Goal: Task Accomplishment & Management: Complete application form

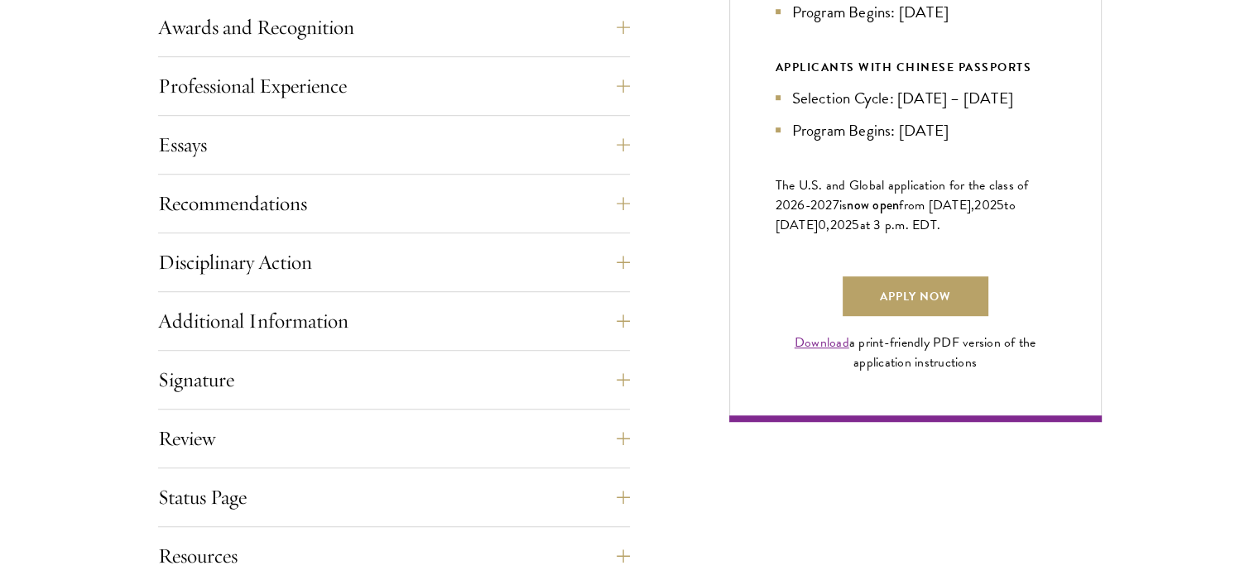
scroll to position [1065, 0]
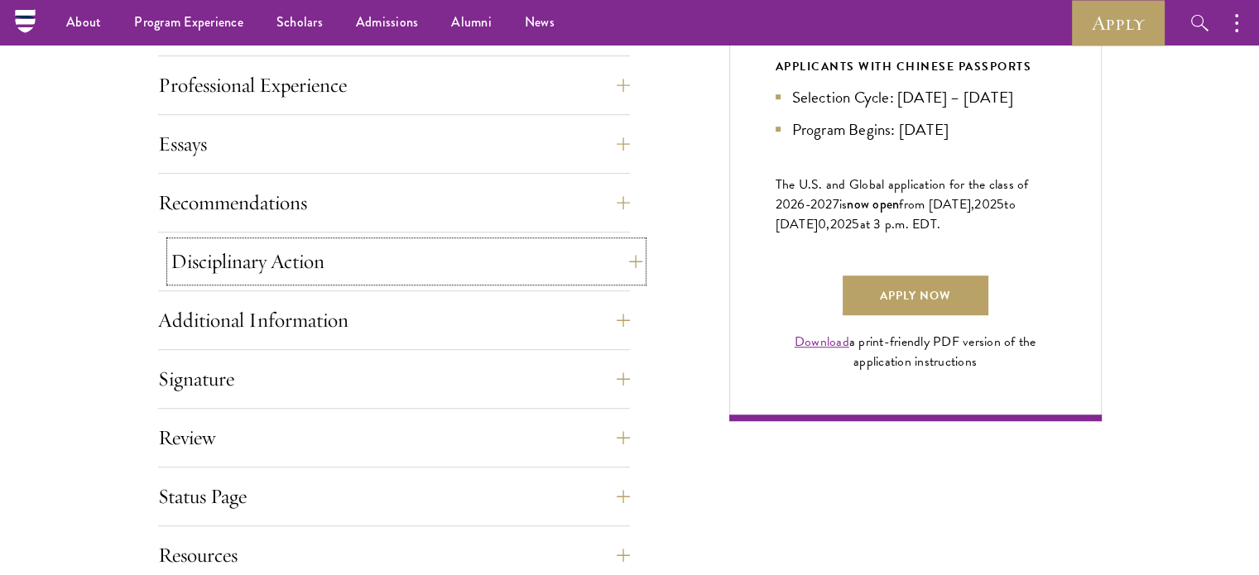
click at [291, 244] on button "Disciplinary Action" at bounding box center [407, 262] width 472 height 40
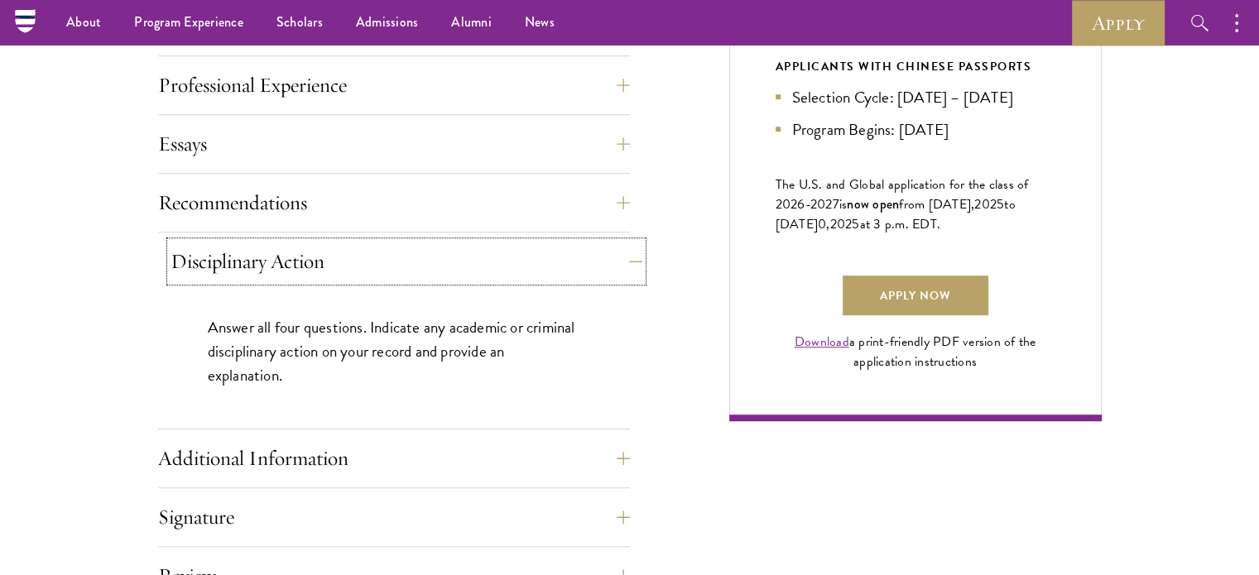
click at [291, 244] on button "Disciplinary Action" at bounding box center [407, 262] width 472 height 40
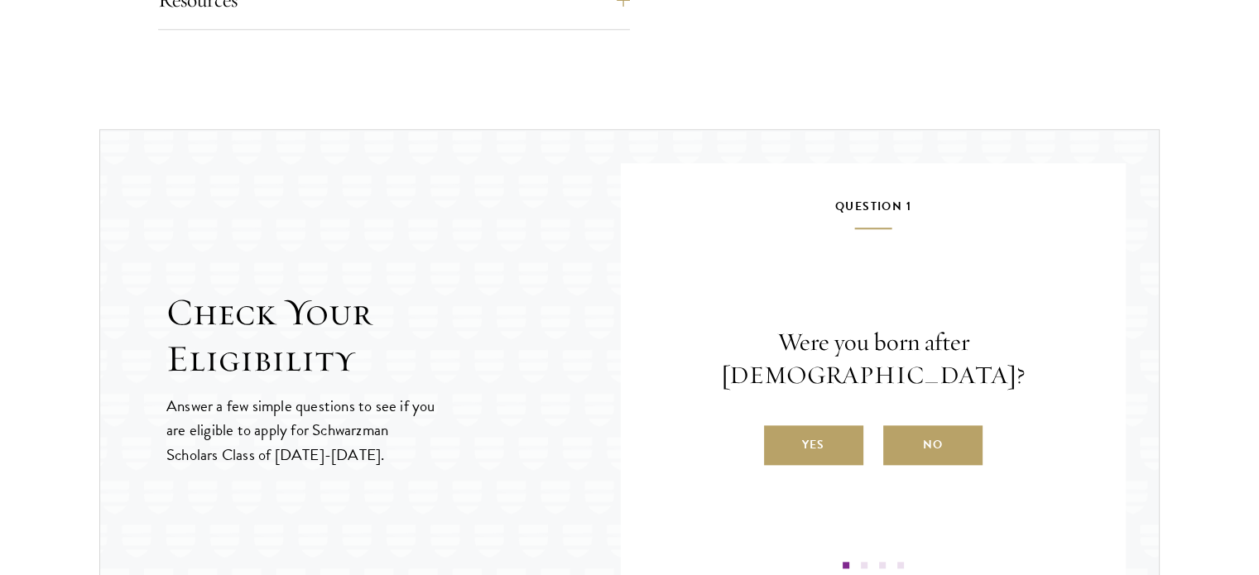
scroll to position [1645, 0]
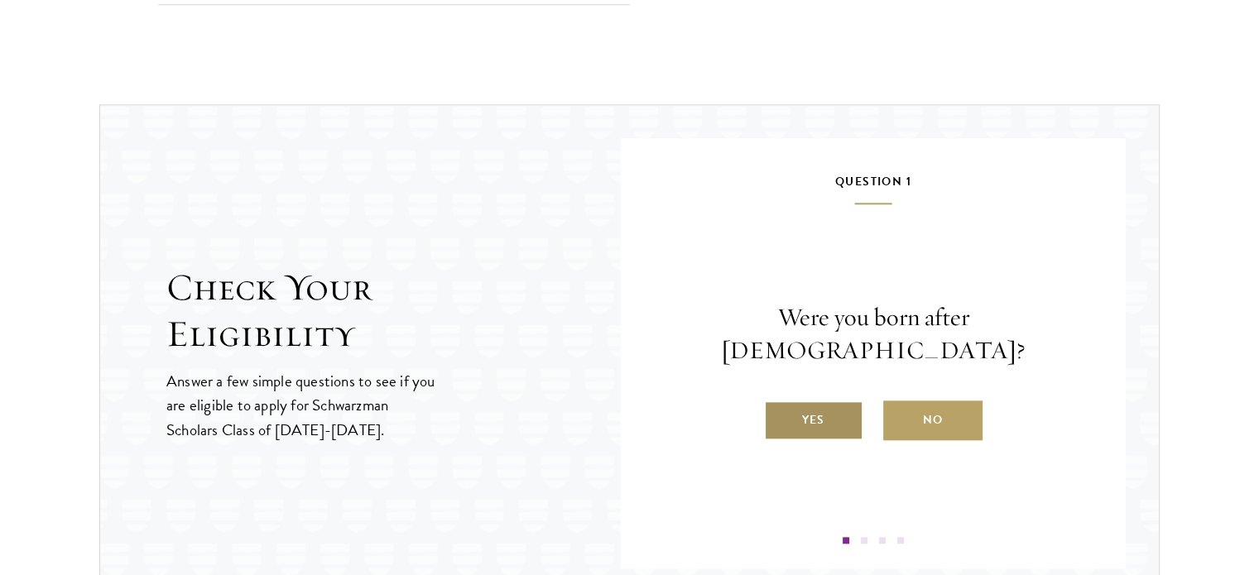
click at [801, 401] on label "Yes" at bounding box center [813, 421] width 99 height 40
click at [779, 402] on input "Yes" at bounding box center [771, 409] width 15 height 15
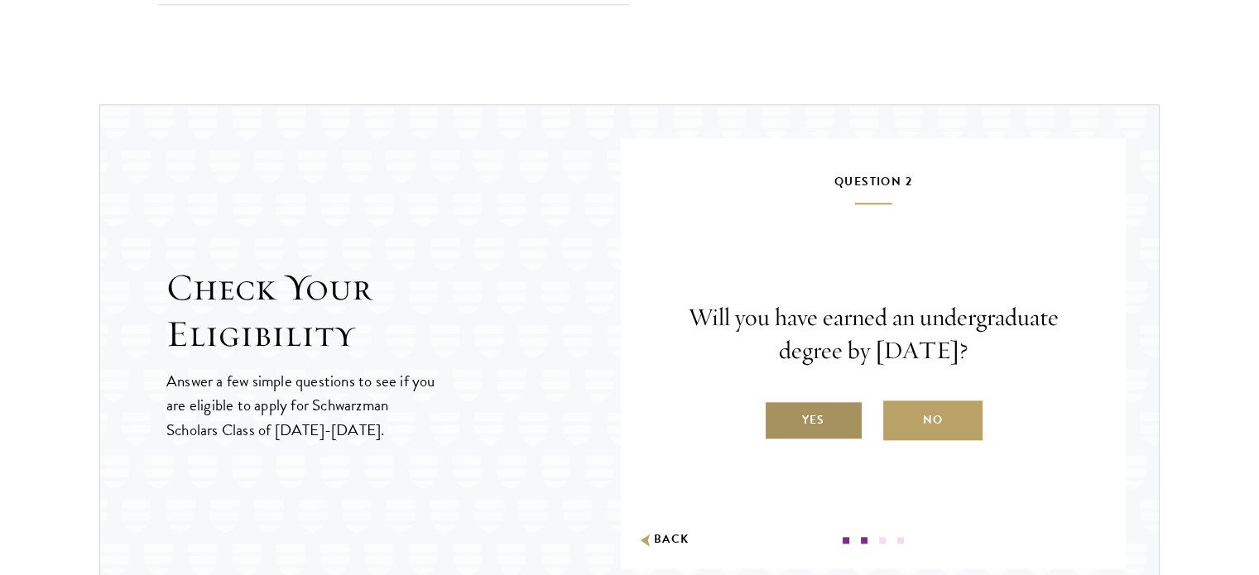
click at [805, 410] on label "Yes" at bounding box center [813, 421] width 99 height 40
click at [779, 410] on input "Yes" at bounding box center [771, 409] width 15 height 15
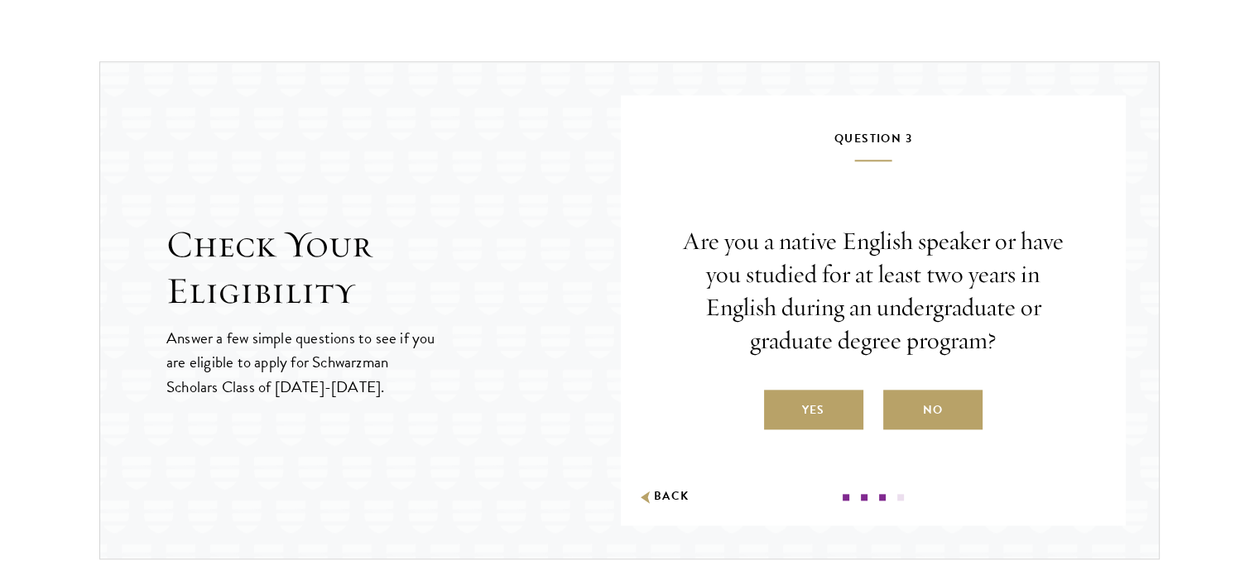
scroll to position [1698, 0]
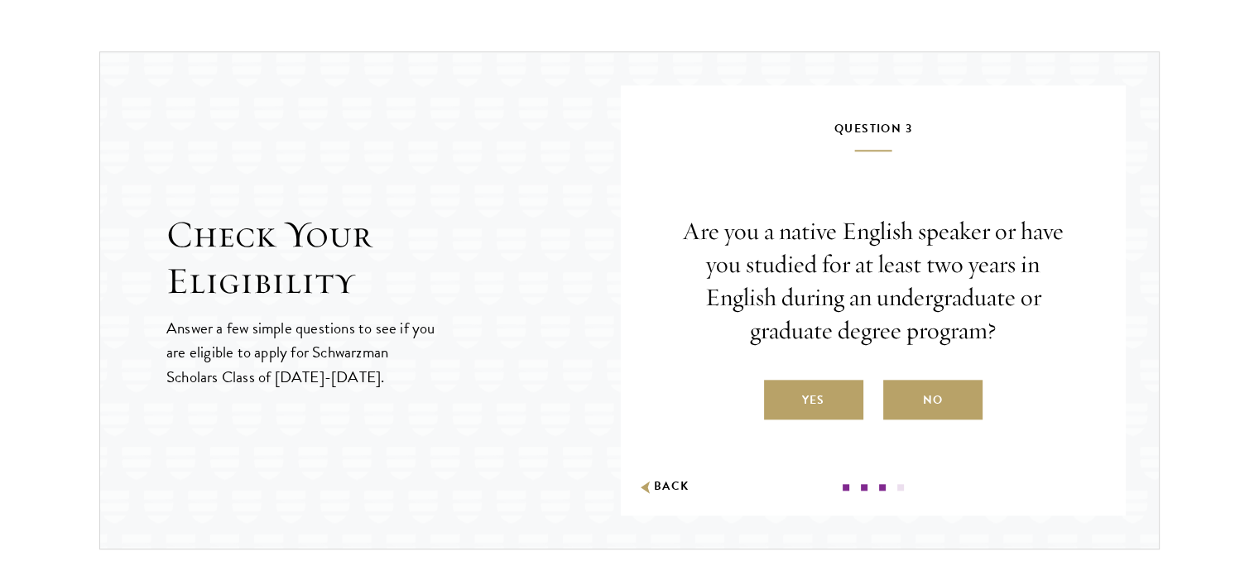
click at [805, 410] on label "Yes" at bounding box center [813, 400] width 99 height 40
click at [779, 397] on input "Yes" at bounding box center [771, 389] width 15 height 15
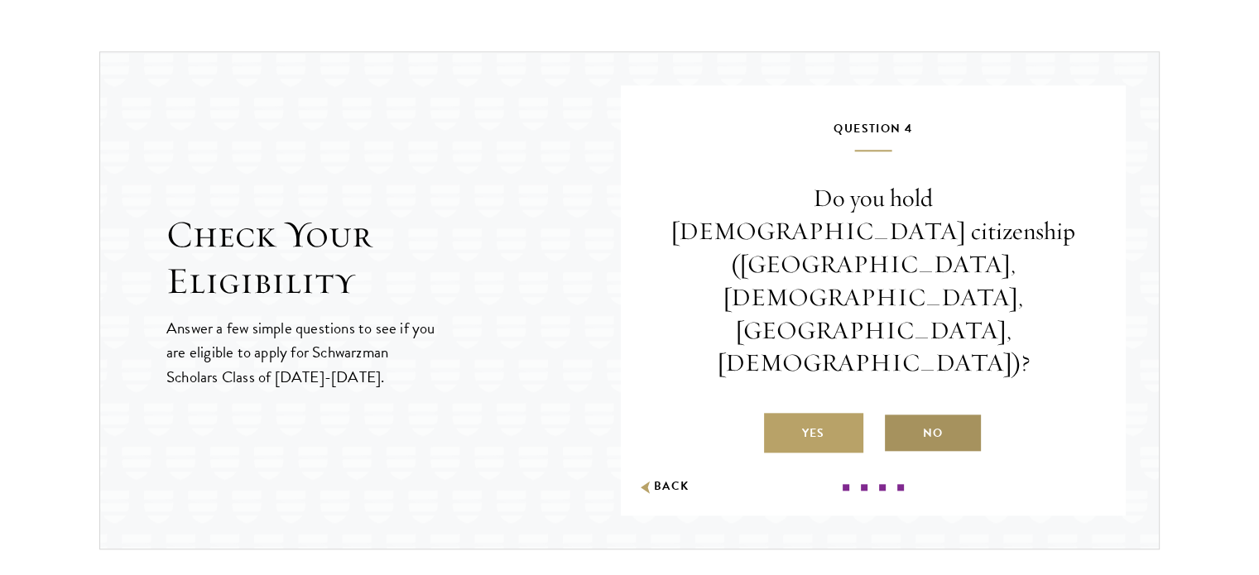
click at [913, 413] on label "No" at bounding box center [932, 433] width 99 height 40
click at [898, 416] on input "No" at bounding box center [890, 423] width 15 height 15
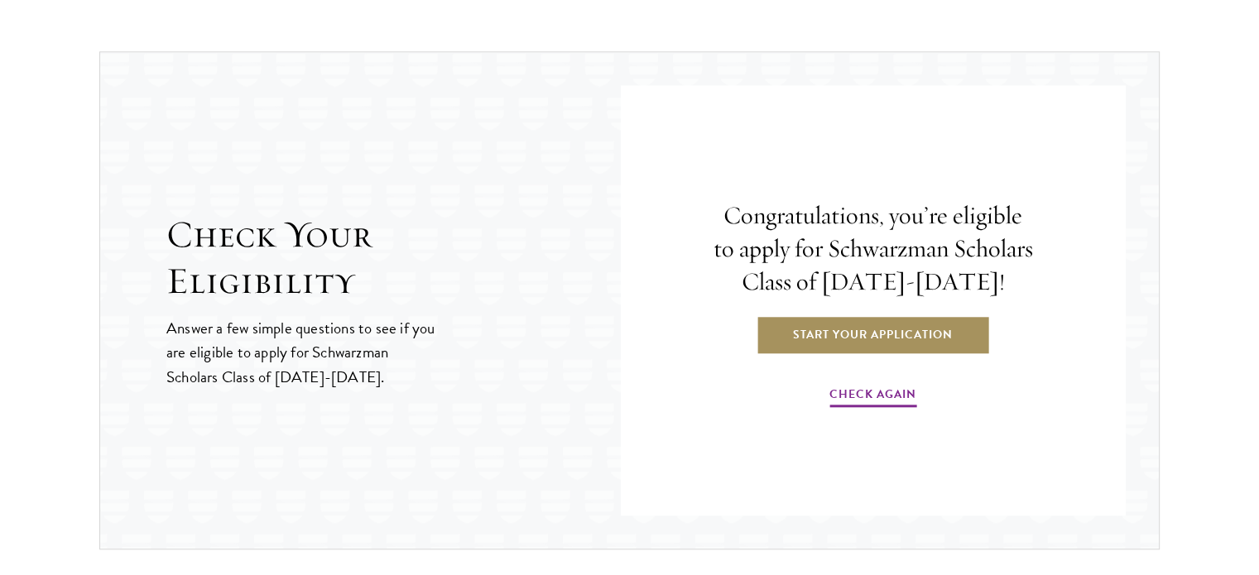
click at [891, 339] on link "Start Your Application" at bounding box center [873, 335] width 234 height 40
